Goal: Information Seeking & Learning: Learn about a topic

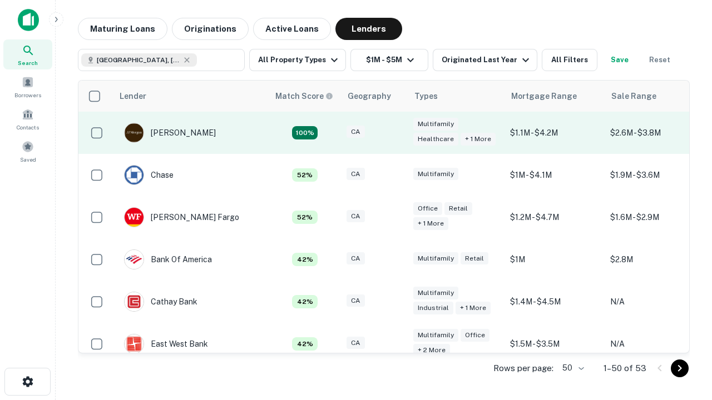
click at [395, 133] on div "CA" at bounding box center [374, 133] width 56 height 15
